Goal: Register for event/course

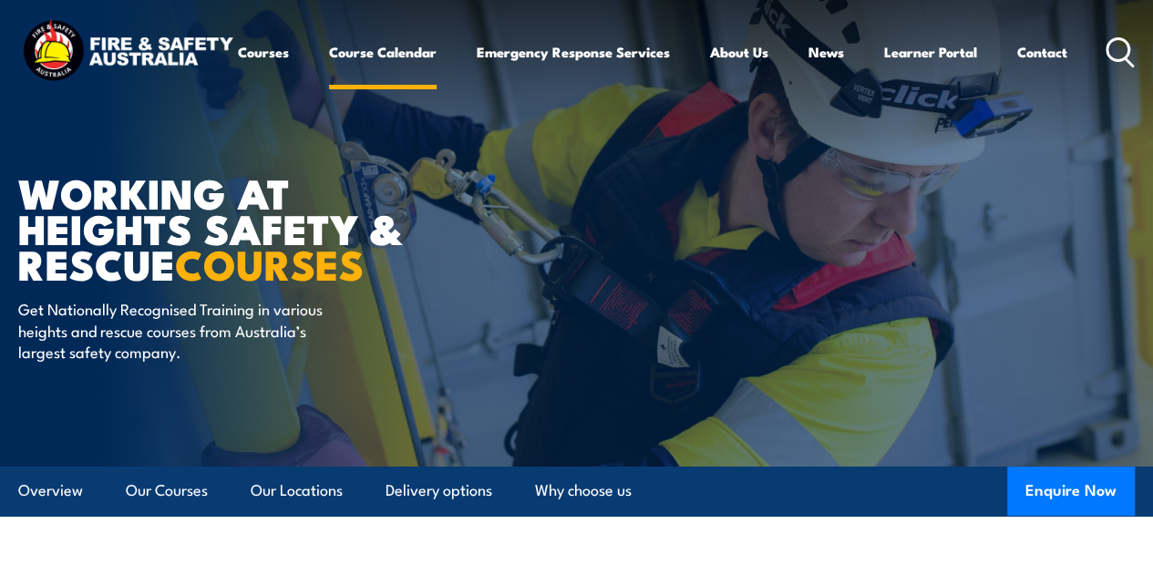
click at [329, 74] on link "Course Calendar" at bounding box center [383, 52] width 108 height 44
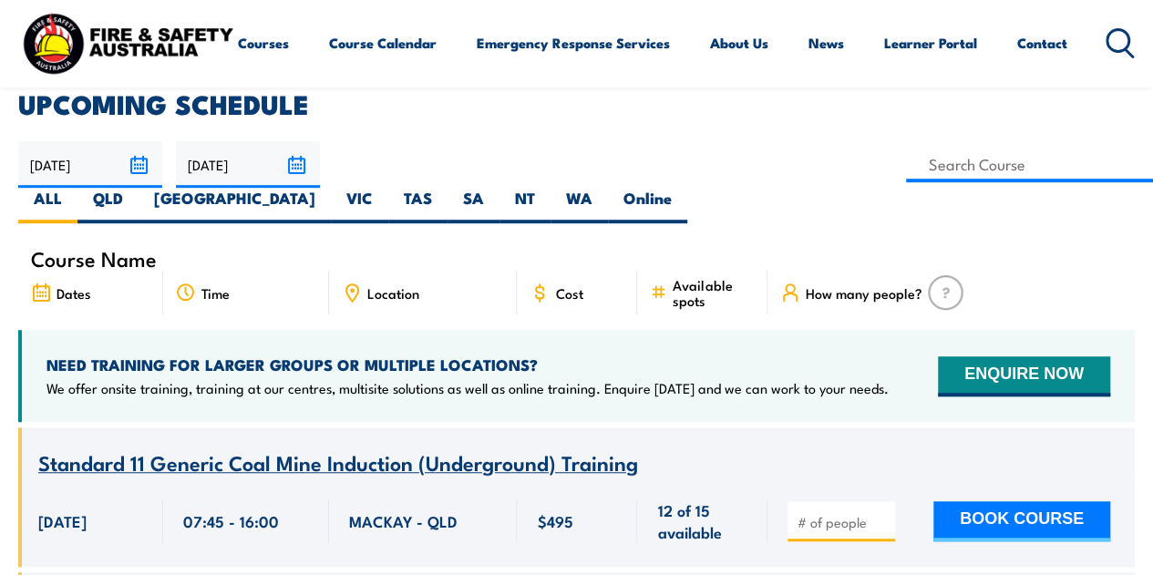
scroll to position [273, 0]
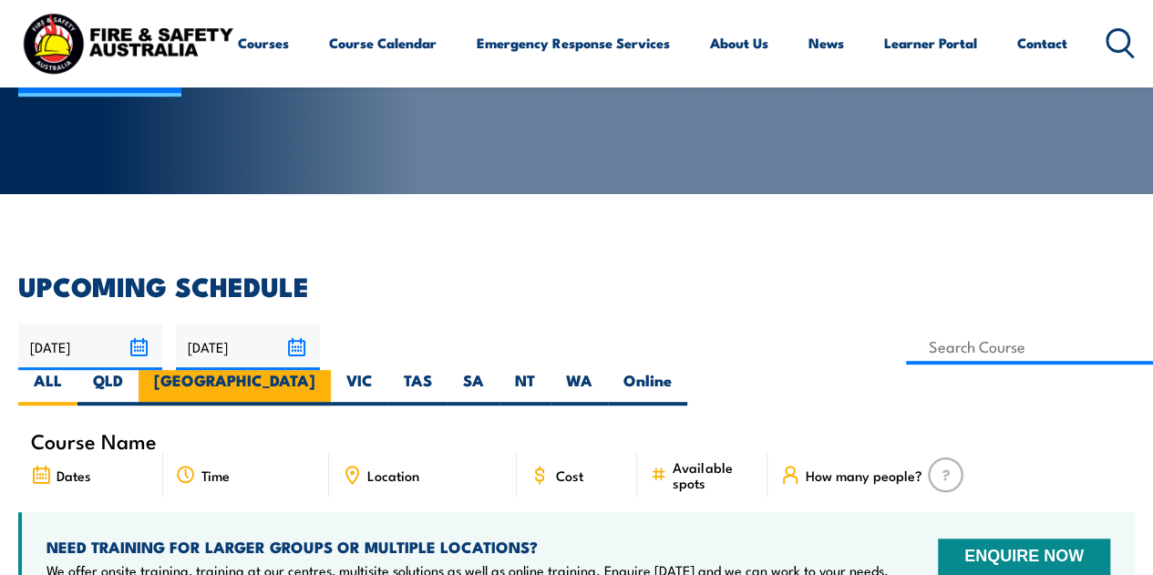
click at [331, 370] on label "[GEOGRAPHIC_DATA]" at bounding box center [235, 388] width 192 height 36
click at [327, 370] on input "[GEOGRAPHIC_DATA]" at bounding box center [321, 376] width 12 height 12
radio input "true"
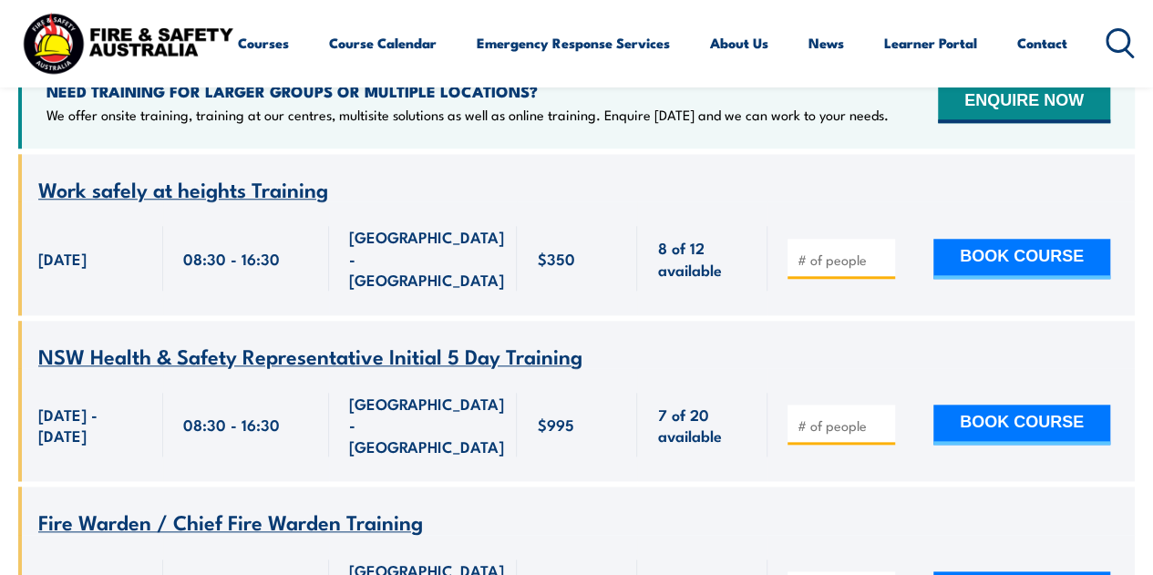
scroll to position [638, 0]
